Goal: Find specific page/section: Find specific page/section

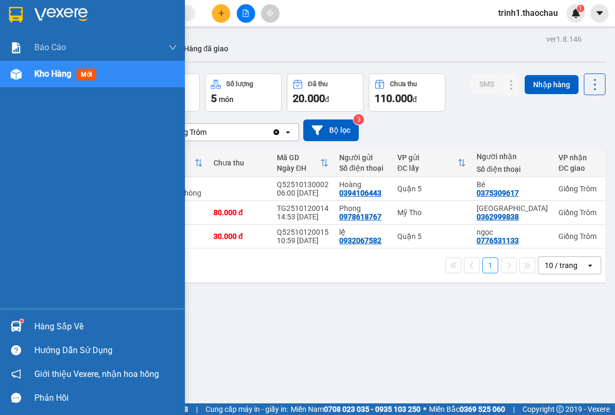
click at [47, 324] on div "Hàng sắp về" at bounding box center [105, 327] width 143 height 16
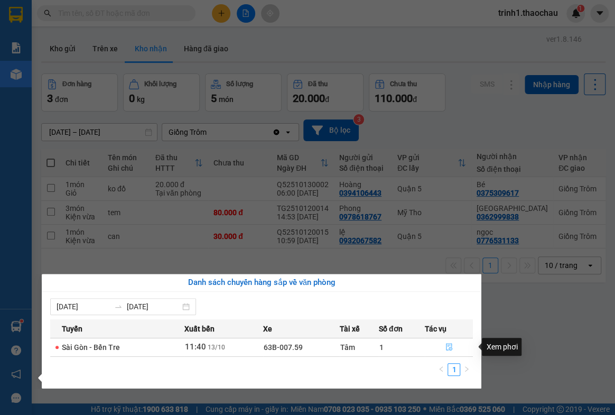
click at [449, 348] on icon "file-done" at bounding box center [449, 346] width 6 height 7
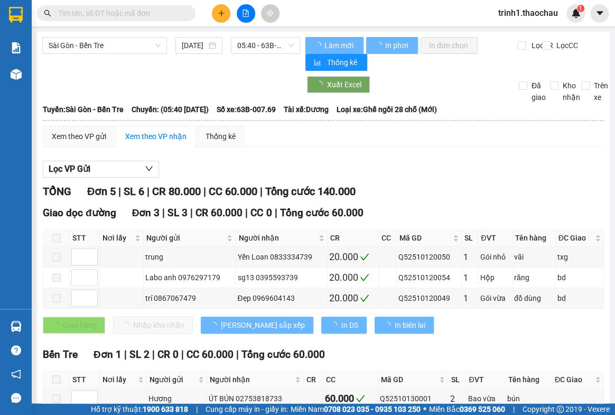
scroll to position [159, 0]
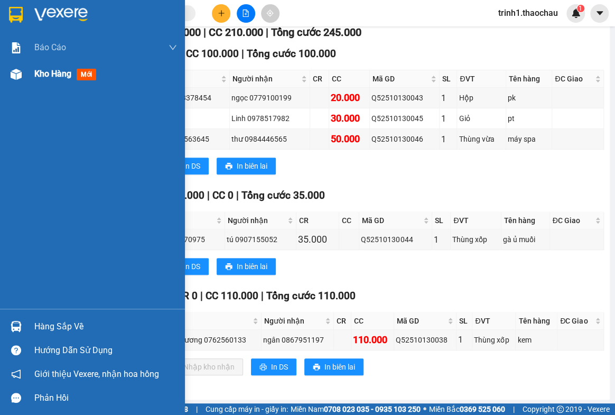
click at [61, 72] on span "Kho hàng" at bounding box center [52, 74] width 37 height 10
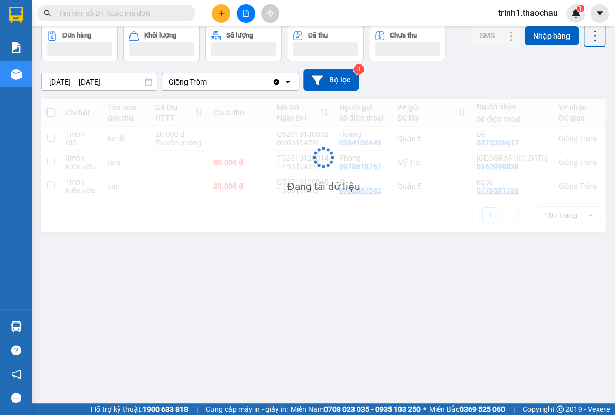
scroll to position [48, 0]
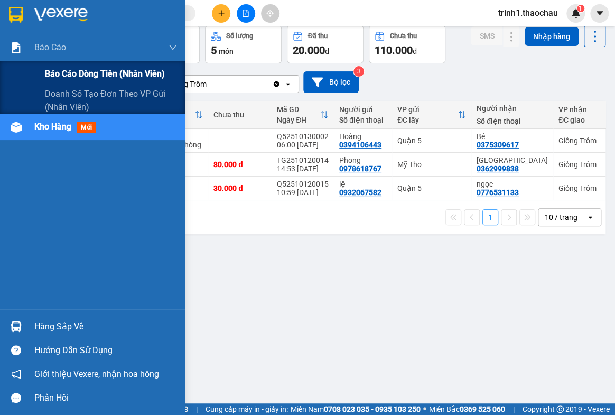
click at [77, 70] on span "Báo cáo dòng tiền (nhân viên)" at bounding box center [105, 73] width 120 height 13
